Goal: Transaction & Acquisition: Purchase product/service

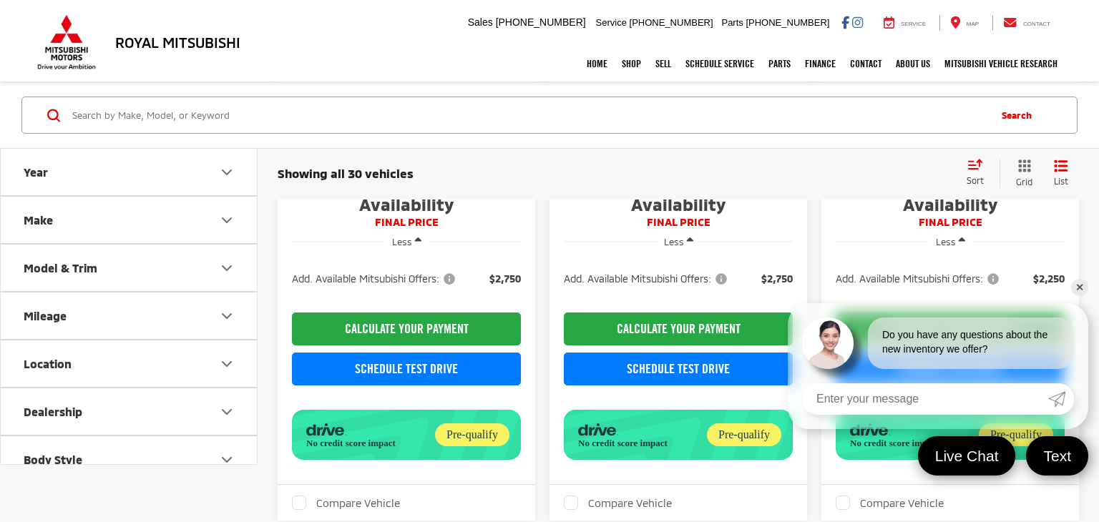
scroll to position [2078, 0]
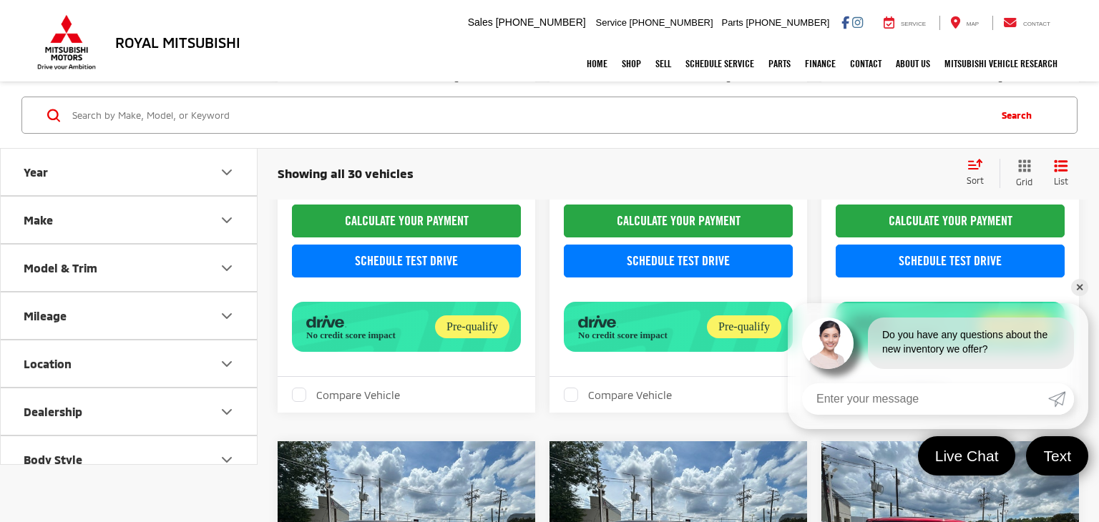
click at [1075, 283] on link "✕" at bounding box center [1079, 287] width 17 height 17
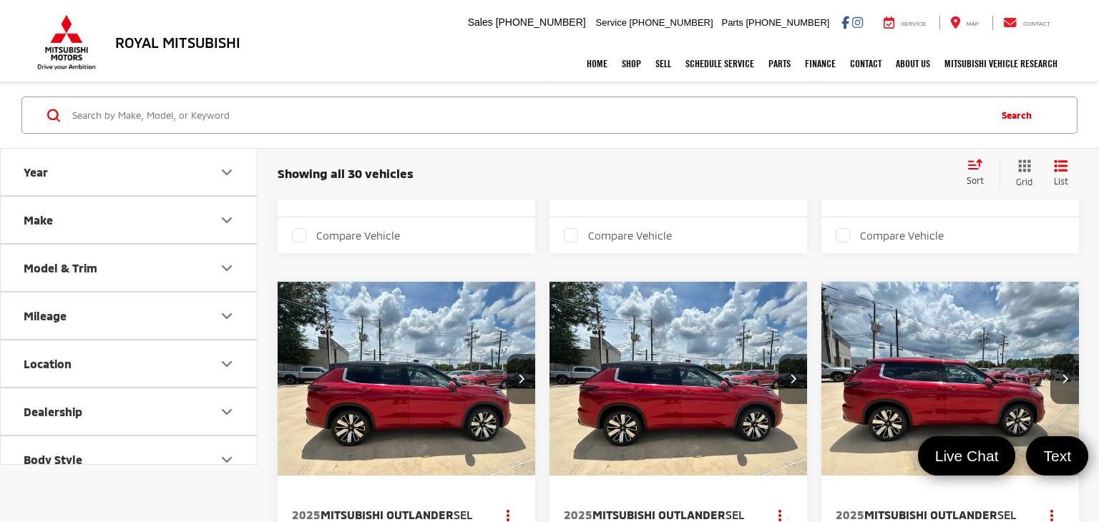
scroll to position [2753, 0]
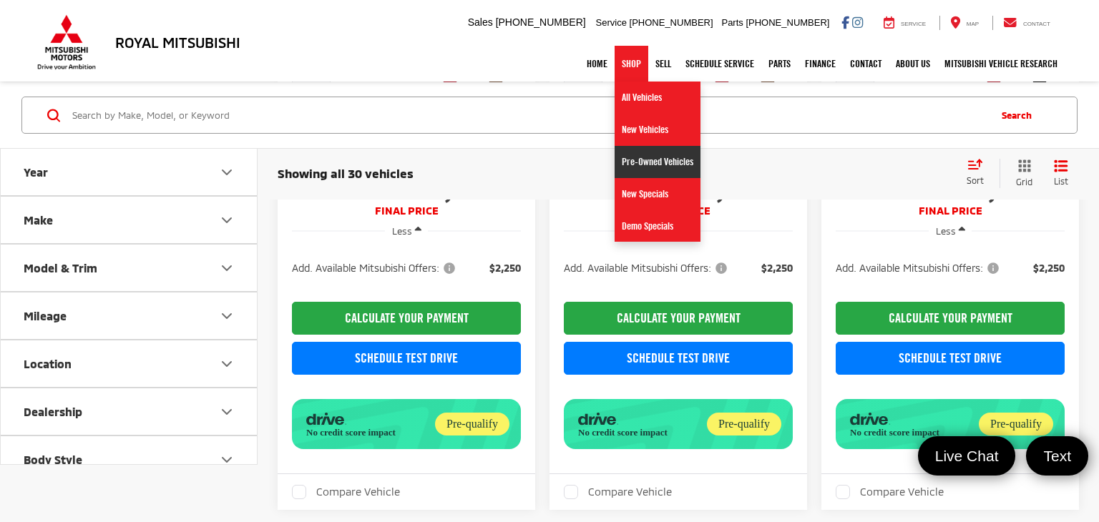
click at [648, 162] on link "Pre-Owned Vehicles" at bounding box center [658, 162] width 86 height 32
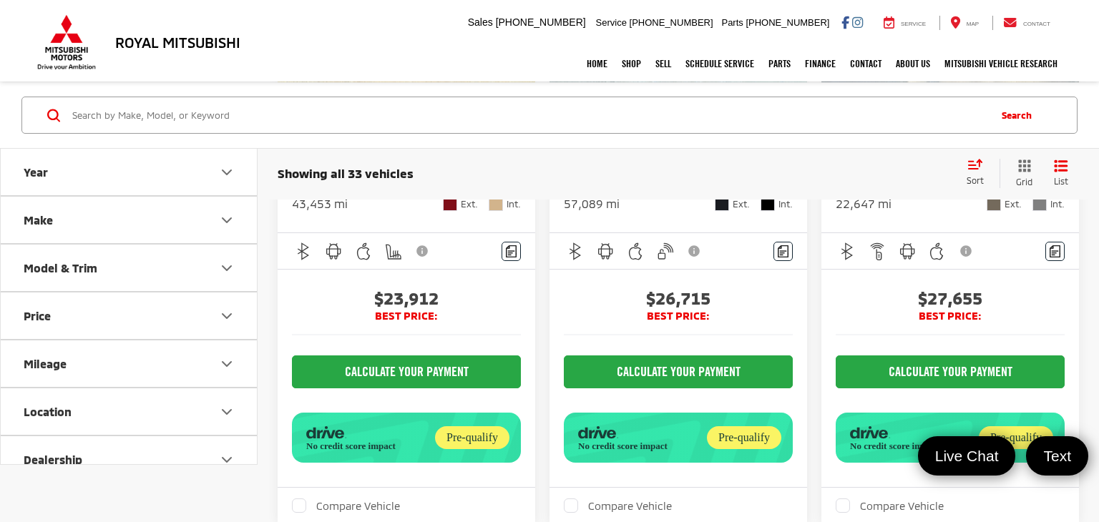
scroll to position [5104, 0]
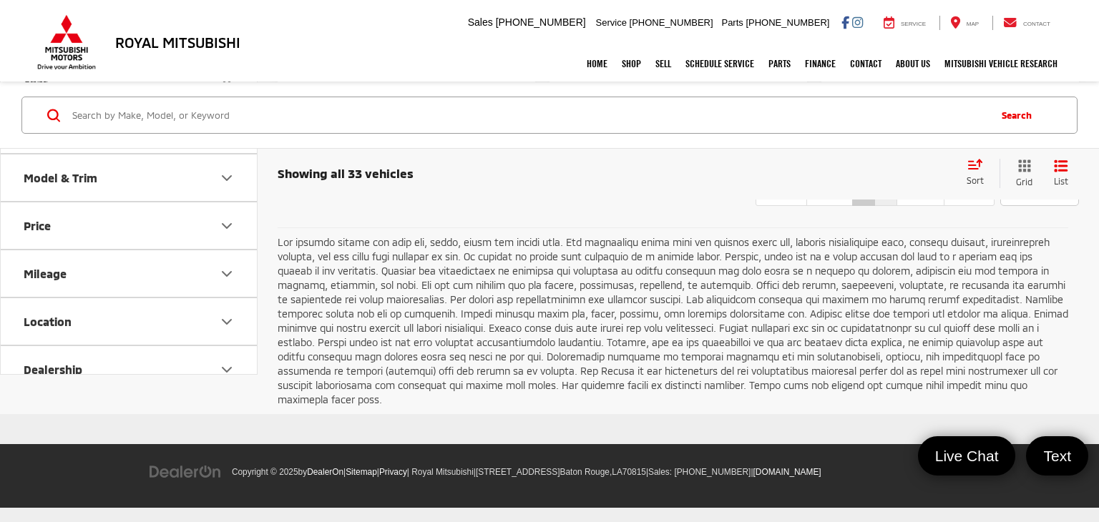
click at [875, 206] on link "2" at bounding box center [886, 193] width 23 height 26
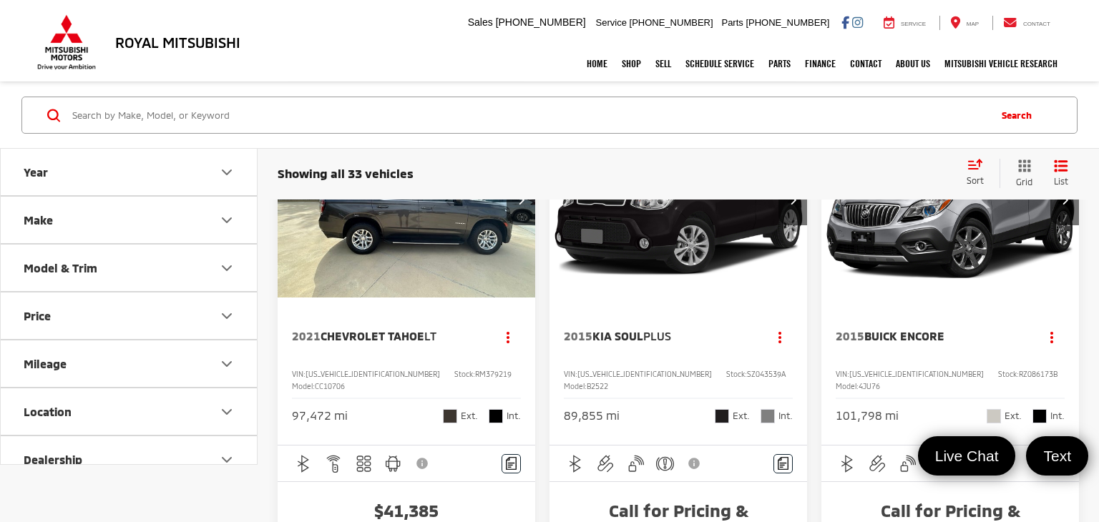
scroll to position [1461, 0]
